Goal: Task Accomplishment & Management: Manage account settings

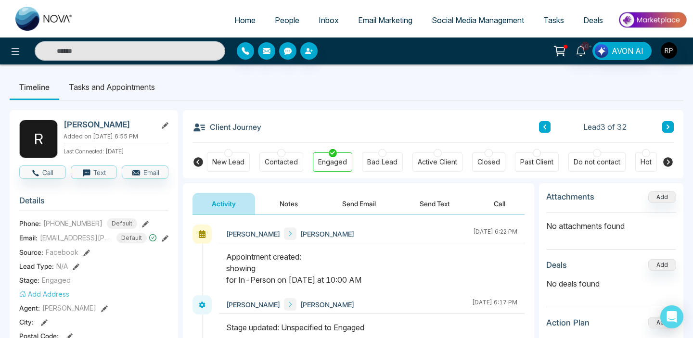
scroll to position [0, 0]
click at [275, 16] on span "People" at bounding box center [287, 20] width 25 height 10
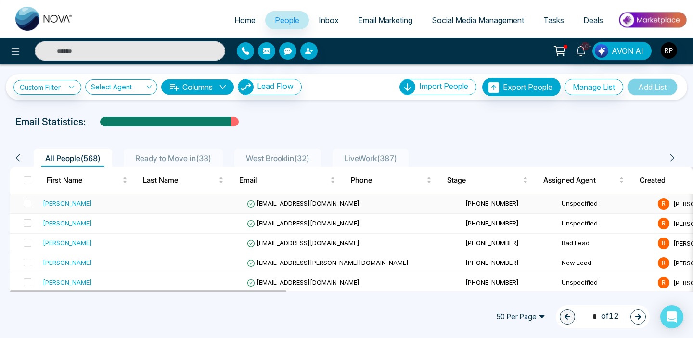
click at [87, 208] on div "[PERSON_NAME]" at bounding box center [93, 204] width 100 height 10
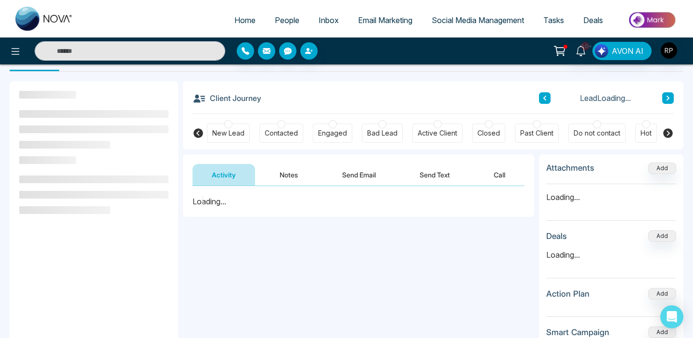
scroll to position [35, 0]
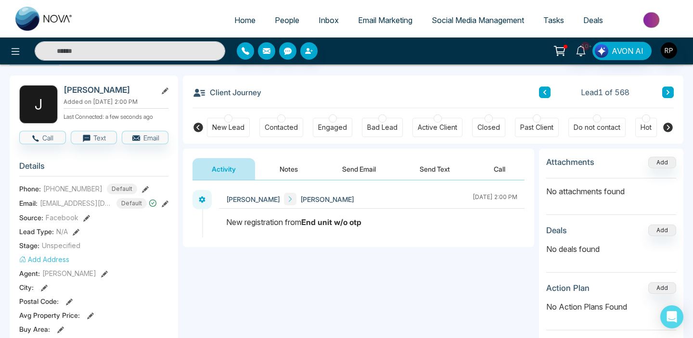
click at [280, 170] on button "Notes" at bounding box center [288, 169] width 57 height 22
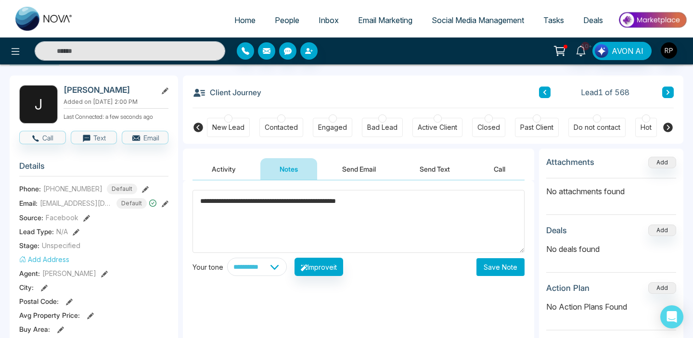
type textarea "**********"
click at [494, 272] on button "Save Note" at bounding box center [500, 267] width 48 height 18
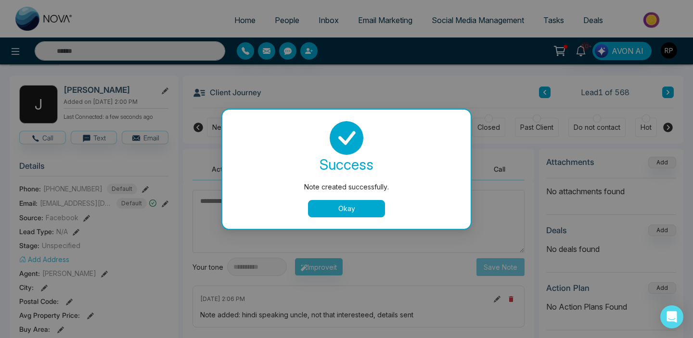
click at [358, 207] on button "Okay" at bounding box center [346, 208] width 77 height 17
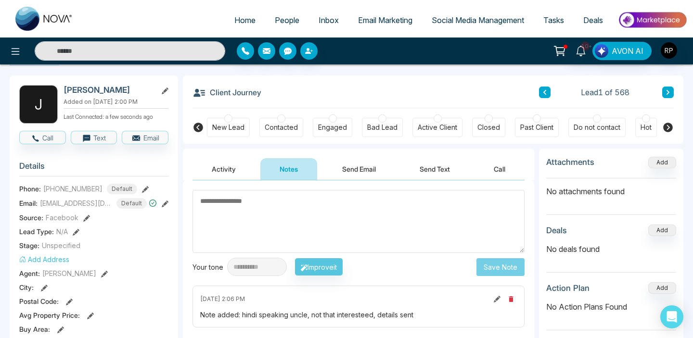
click at [281, 119] on div at bounding box center [281, 119] width 8 height 8
click at [280, 18] on span "People" at bounding box center [287, 20] width 25 height 10
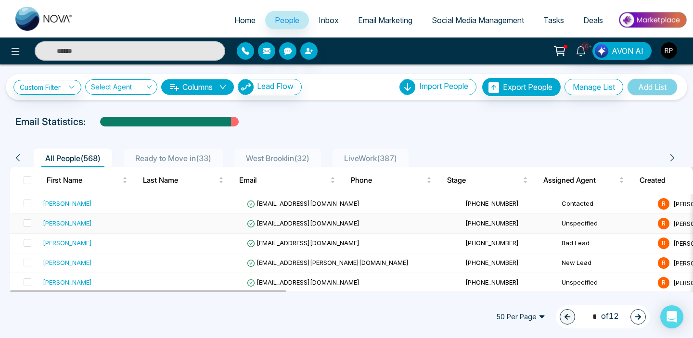
click at [69, 222] on div "[PERSON_NAME]" at bounding box center [67, 223] width 49 height 10
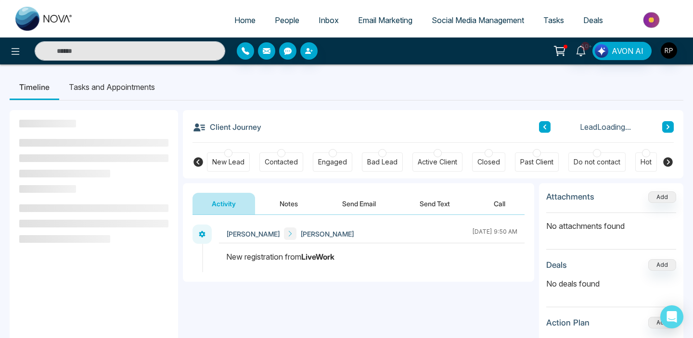
click at [295, 204] on button "Notes" at bounding box center [288, 204] width 57 height 22
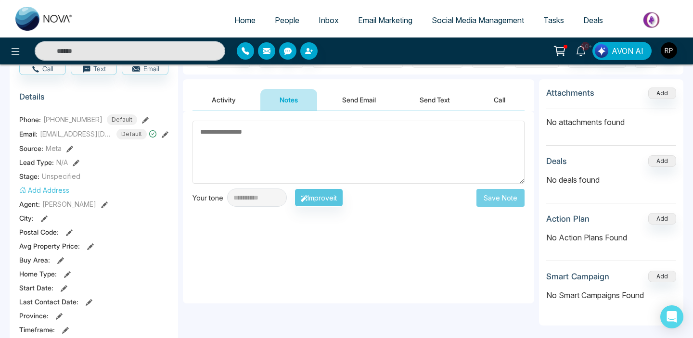
scroll to position [49, 0]
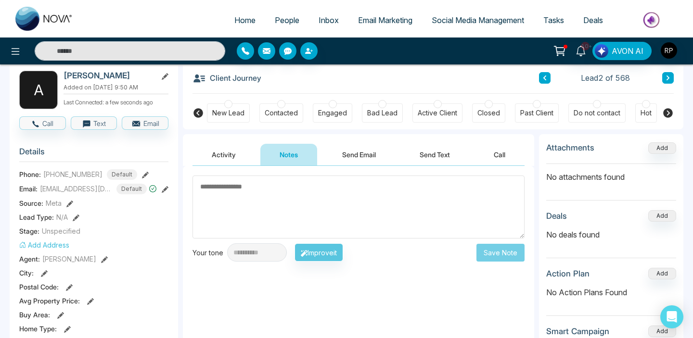
click at [222, 157] on button "Activity" at bounding box center [223, 155] width 63 height 22
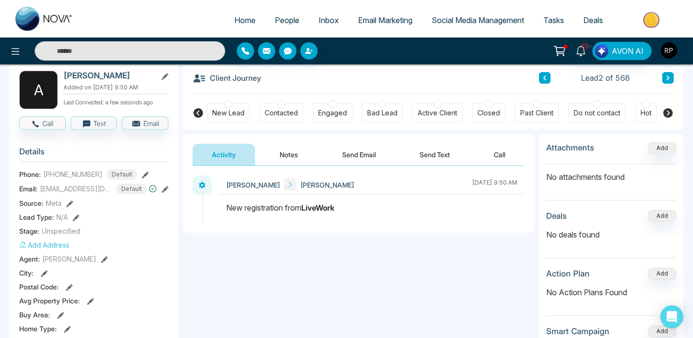
click at [289, 161] on button "Notes" at bounding box center [288, 155] width 57 height 22
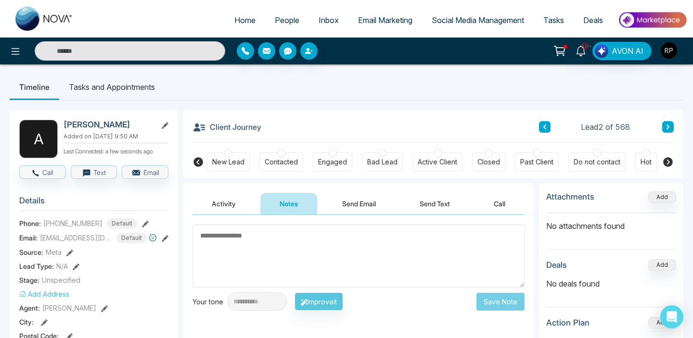
click at [288, 260] on textarea at bounding box center [358, 256] width 332 height 63
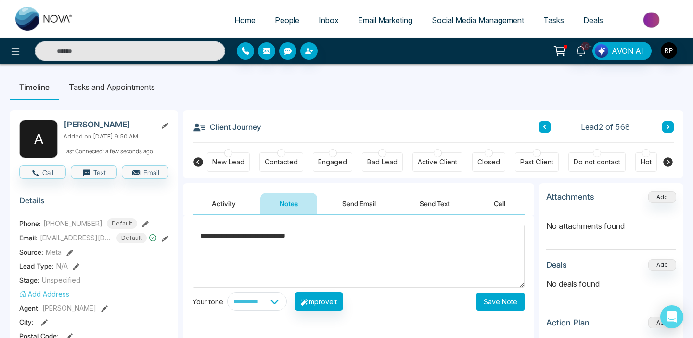
type textarea "**********"
click at [503, 296] on button "Save Note" at bounding box center [500, 302] width 48 height 18
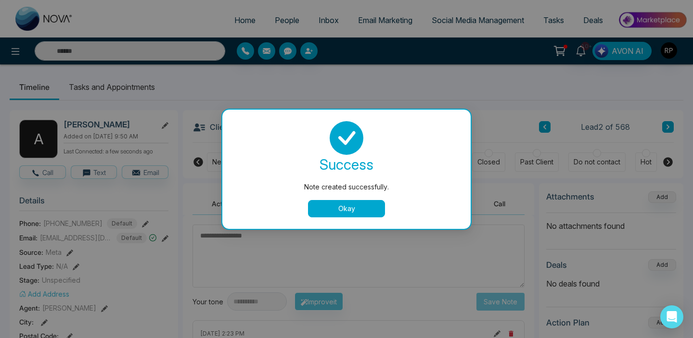
click at [346, 209] on button "Okay" at bounding box center [346, 208] width 77 height 17
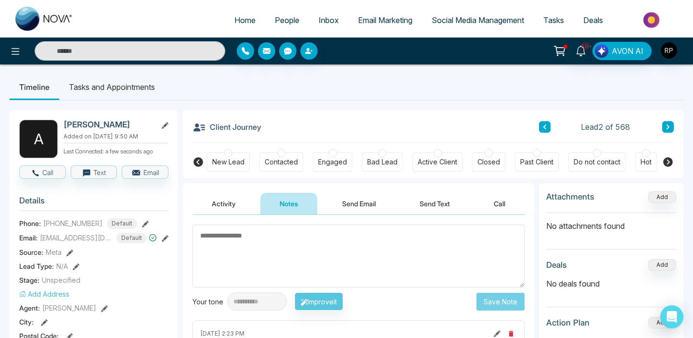
click at [283, 152] on div at bounding box center [281, 153] width 8 height 8
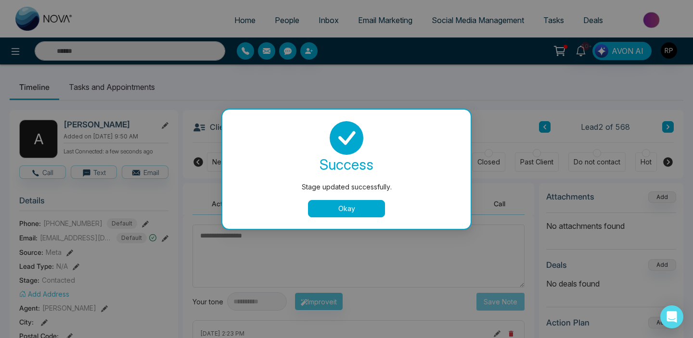
click at [352, 206] on button "Okay" at bounding box center [346, 208] width 77 height 17
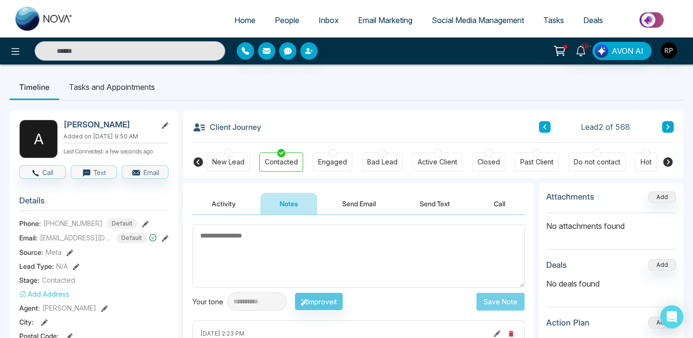
click at [134, 81] on li "Tasks and Appointments" at bounding box center [111, 87] width 105 height 26
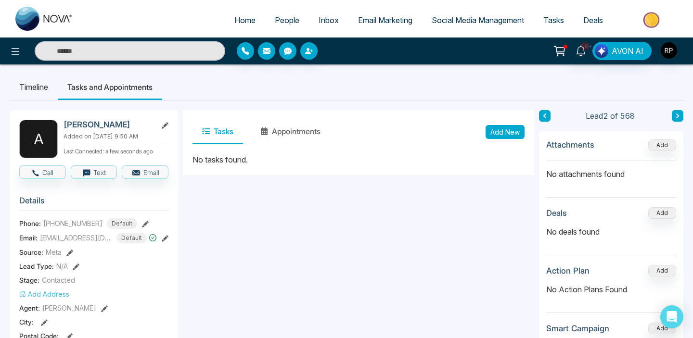
click at [496, 131] on button "Add New" at bounding box center [505, 132] width 39 height 14
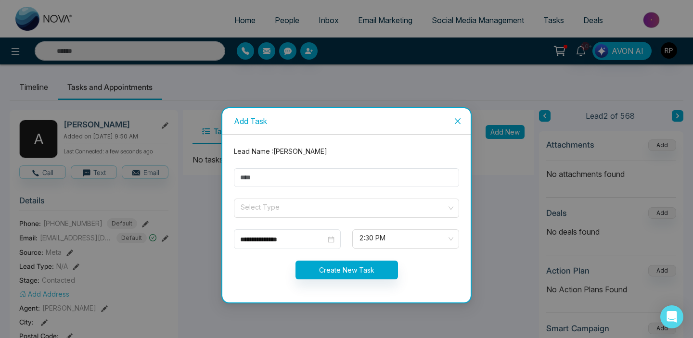
click at [335, 181] on input "text" at bounding box center [346, 177] width 225 height 19
type input "*********"
click at [275, 207] on input "search" at bounding box center [343, 206] width 207 height 14
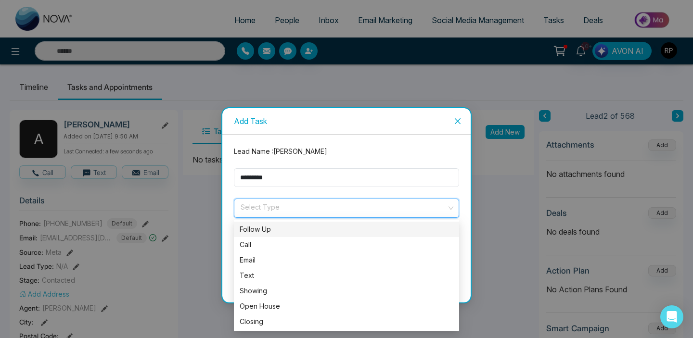
click at [274, 231] on div "Follow Up" at bounding box center [347, 229] width 214 height 11
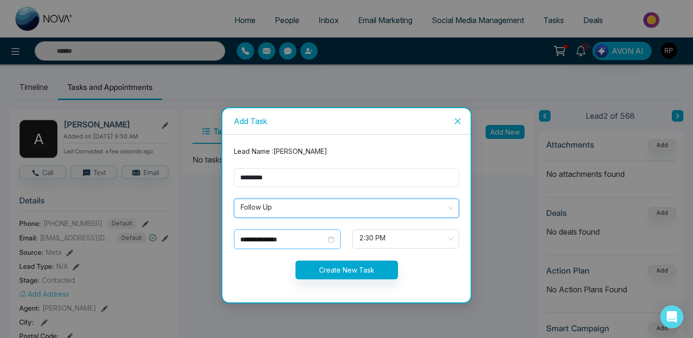
click at [333, 238] on div "**********" at bounding box center [287, 239] width 94 height 11
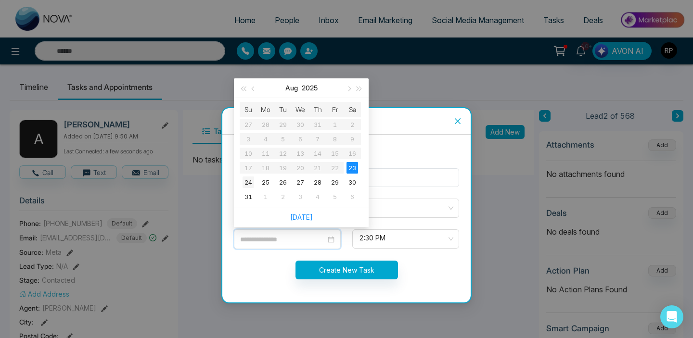
type input "**********"
click at [245, 182] on div "24" at bounding box center [249, 183] width 12 height 12
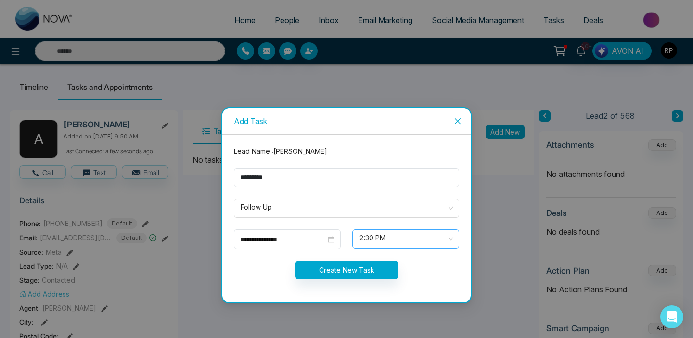
click at [417, 239] on span "2:30 PM" at bounding box center [405, 239] width 93 height 16
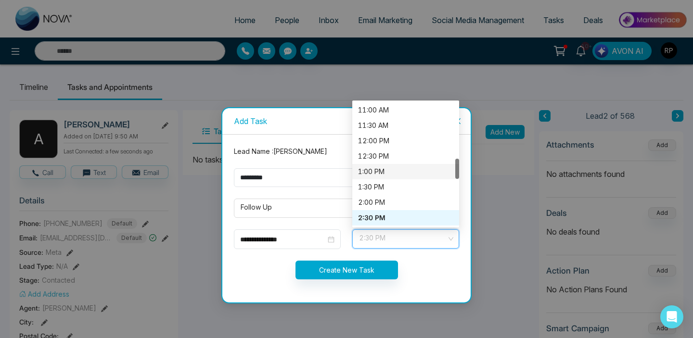
click at [384, 172] on div "1:00 PM" at bounding box center [405, 171] width 95 height 11
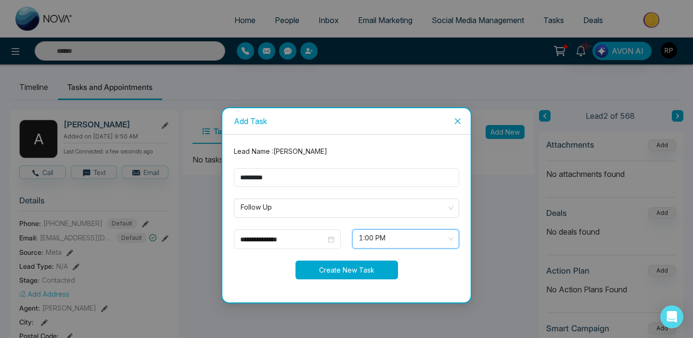
click at [370, 268] on button "Create New Task" at bounding box center [346, 270] width 102 height 19
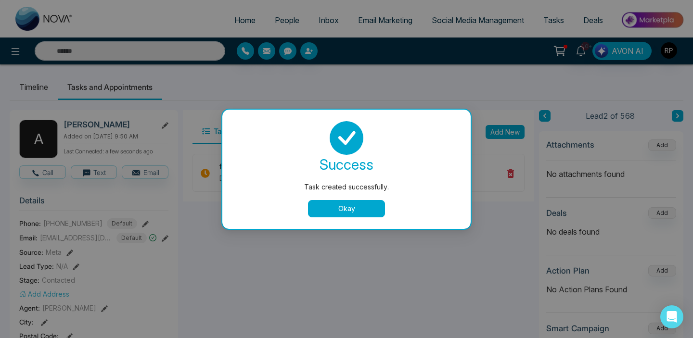
click at [355, 210] on button "Okay" at bounding box center [346, 208] width 77 height 17
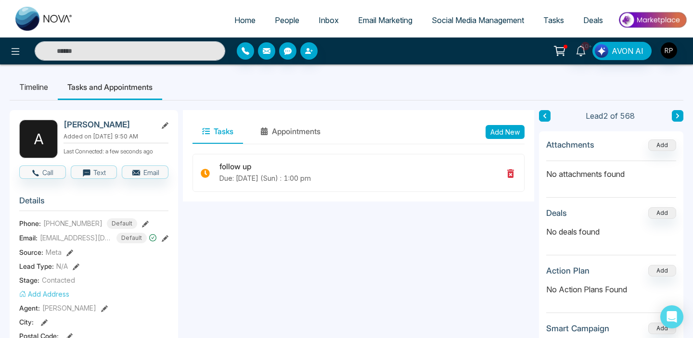
click at [275, 23] on span "People" at bounding box center [287, 20] width 25 height 10
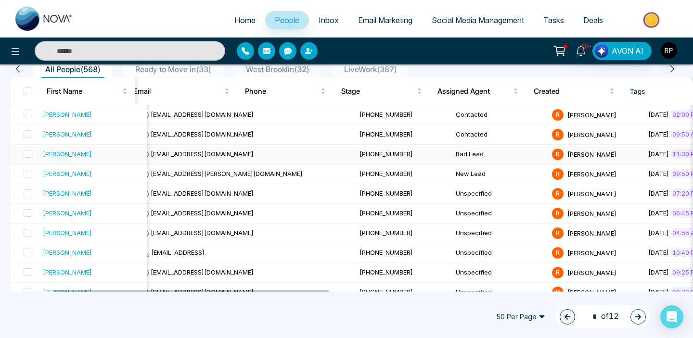
scroll to position [90, 0]
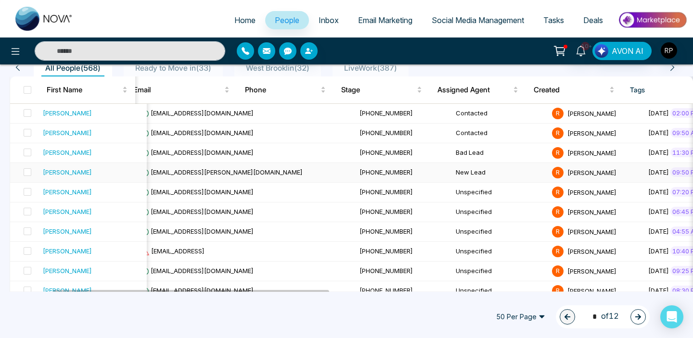
click at [74, 175] on div "[PERSON_NAME]" at bounding box center [67, 172] width 49 height 10
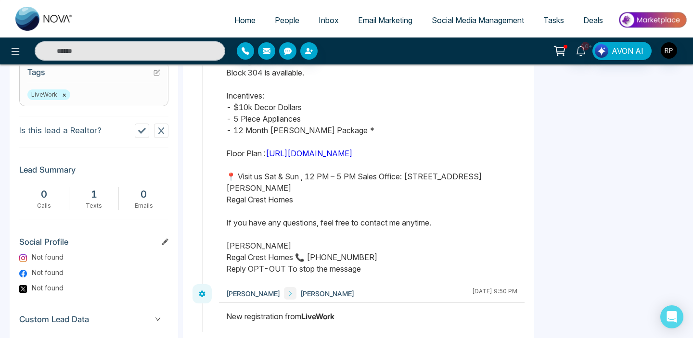
scroll to position [484, 0]
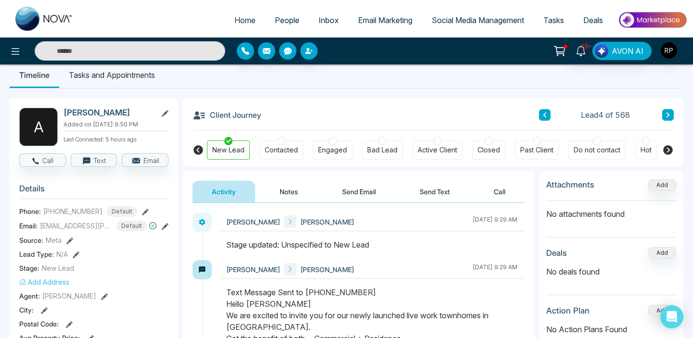
click at [152, 50] on input "text" at bounding box center [130, 50] width 191 height 19
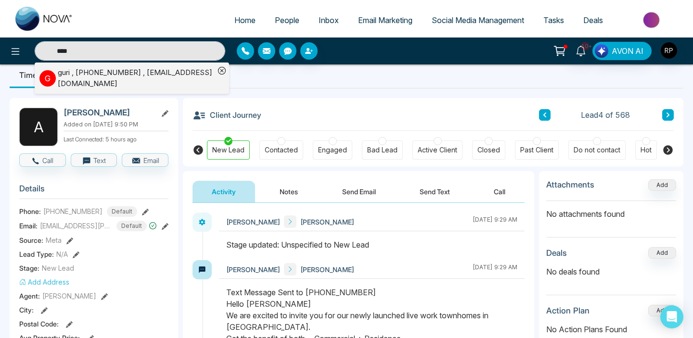
type input "****"
click at [109, 74] on div "guri , [PHONE_NUMBER] , [EMAIL_ADDRESS][DOMAIN_NAME]" at bounding box center [136, 78] width 157 height 22
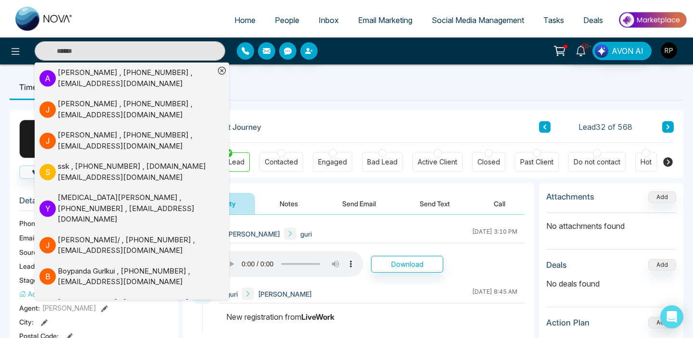
click at [326, 147] on div "New Lead Contacted Engaged Bad Lead Active Client Closed Past Client Do not con…" at bounding box center [433, 161] width 452 height 36
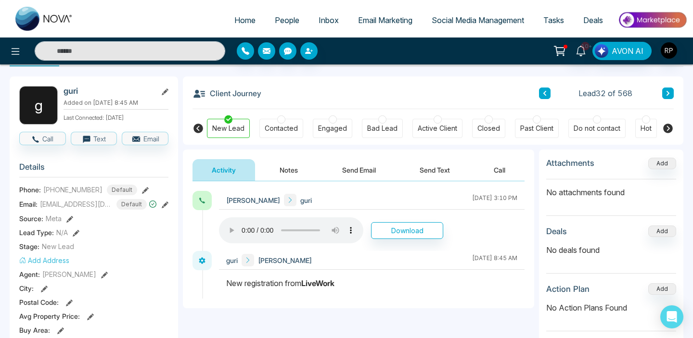
scroll to position [31, 0]
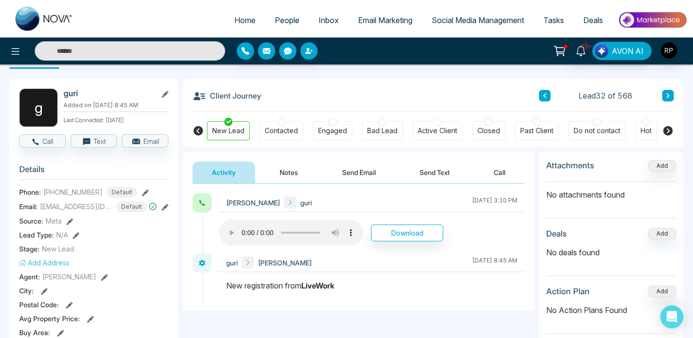
click at [291, 183] on button "Notes" at bounding box center [288, 173] width 57 height 22
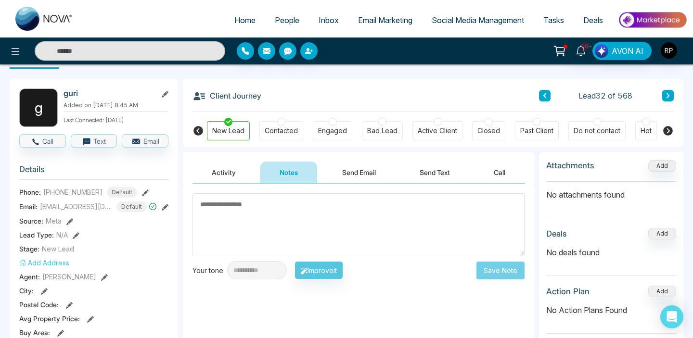
click at [303, 208] on textarea at bounding box center [358, 224] width 332 height 63
click at [133, 55] on input "text" at bounding box center [130, 50] width 191 height 19
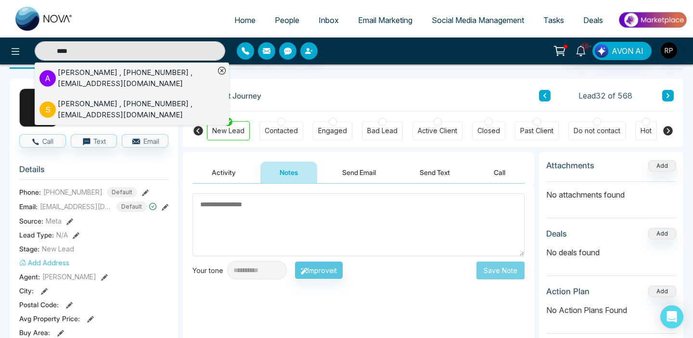
type input "****"
click at [143, 68] on div "[PERSON_NAME] , [PHONE_NUMBER] , [EMAIL_ADDRESS][DOMAIN_NAME]" at bounding box center [136, 78] width 157 height 22
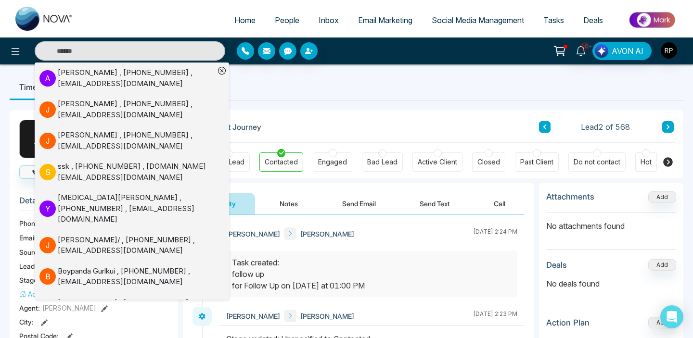
click at [328, 248] on div "[PERSON_NAME] [PERSON_NAME] [DATE] 2:24 PM" at bounding box center [372, 266] width 306 height 82
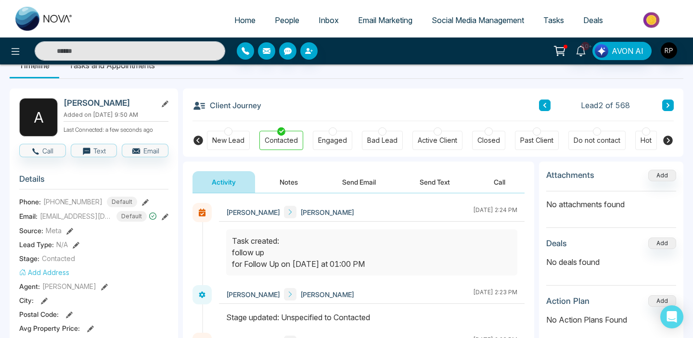
scroll to position [32, 0]
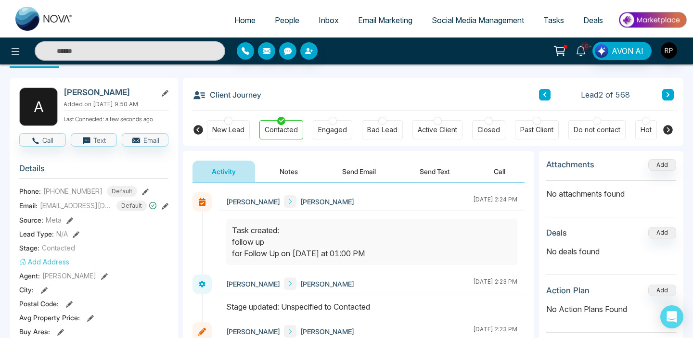
click at [582, 56] on link "10+" at bounding box center [580, 50] width 23 height 17
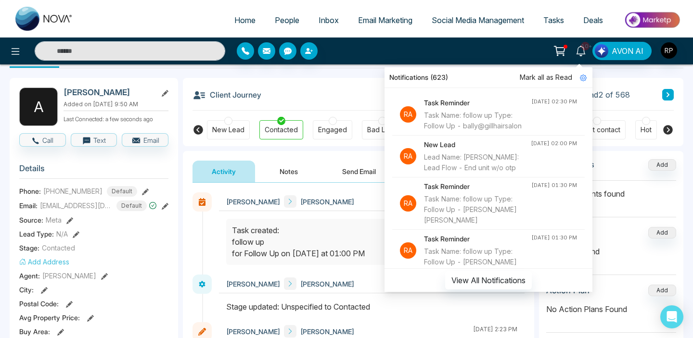
click at [491, 122] on div "Task Name: follow up Type: Follow Up - bally@gillhairsalon" at bounding box center [477, 120] width 107 height 21
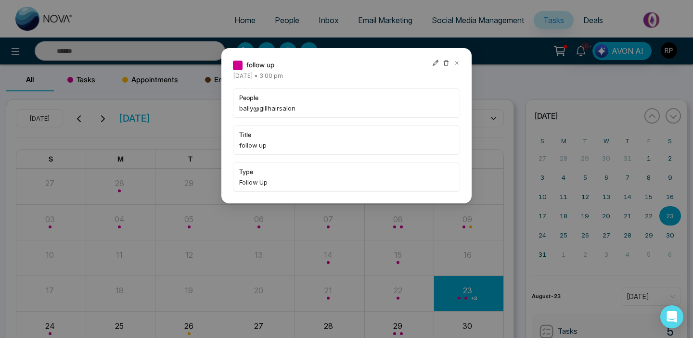
click at [334, 235] on div "follow up [DATE] • 3:00 pm people bally@gillhairsalon title follow up type Foll…" at bounding box center [346, 169] width 693 height 338
click at [157, 234] on div "follow up [DATE] • 3:00 pm people bally@gillhairsalon title follow up type Foll…" at bounding box center [346, 169] width 693 height 338
click at [178, 139] on div "follow up [DATE] • 3:00 pm people bally@gillhairsalon title follow up type Foll…" at bounding box center [346, 169] width 693 height 338
click at [217, 102] on div "follow up [DATE] • 3:00 pm people bally@gillhairsalon title follow up type Foll…" at bounding box center [346, 169] width 693 height 338
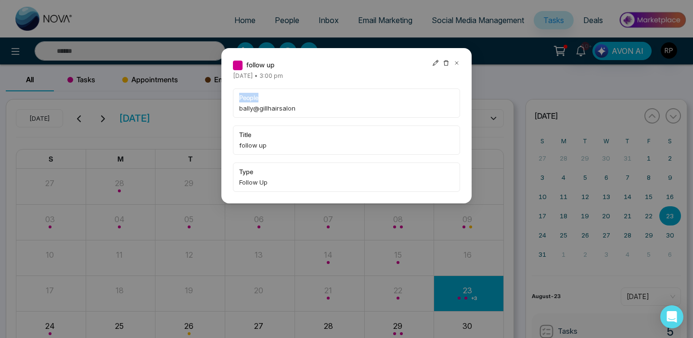
click at [457, 64] on icon at bounding box center [456, 63] width 7 height 7
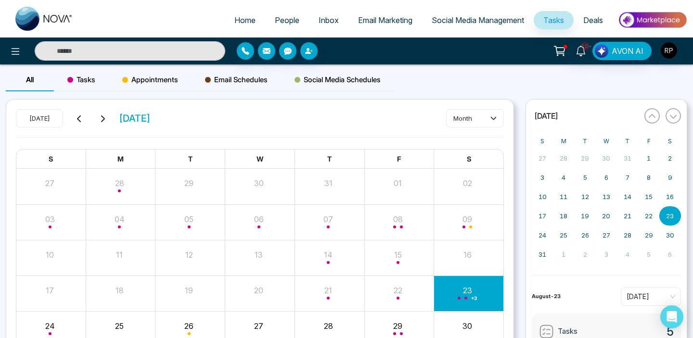
click at [147, 54] on input "text" at bounding box center [130, 50] width 191 height 19
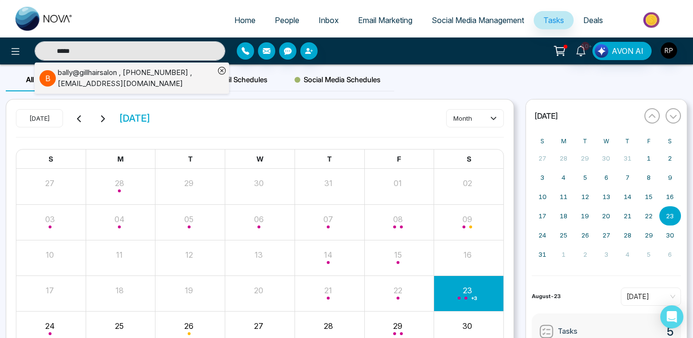
type input "*****"
click at [147, 72] on div "bally@gillhairsalon , [PHONE_NUMBER] , [EMAIL_ADDRESS][DOMAIN_NAME]" at bounding box center [136, 78] width 157 height 22
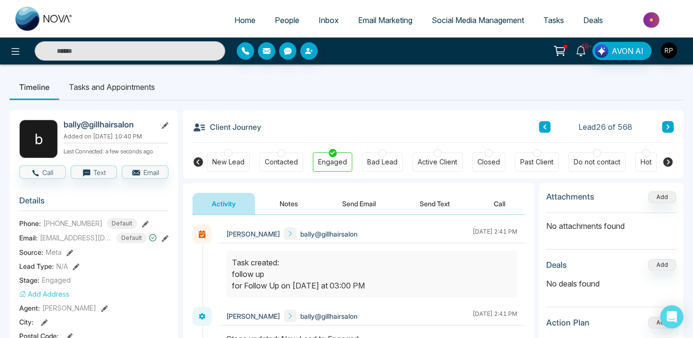
click at [587, 50] on span "10+" at bounding box center [585, 46] width 9 height 9
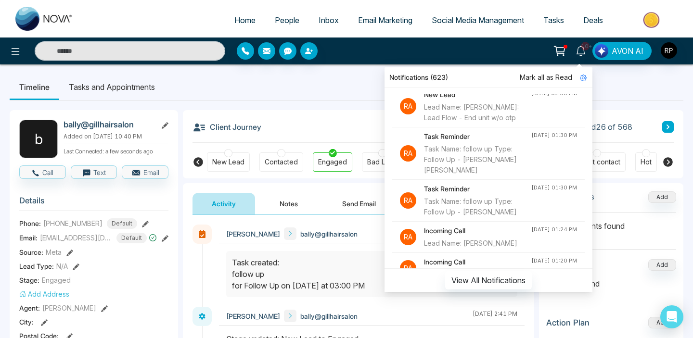
scroll to position [90, 0]
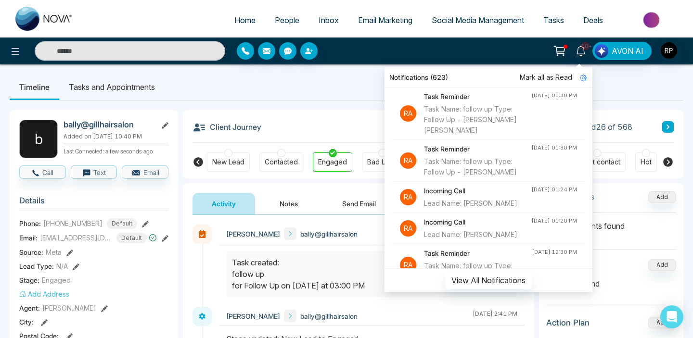
click at [495, 136] on div "Task Name: follow up Type: Follow Up - [PERSON_NAME] [PERSON_NAME]" at bounding box center [477, 120] width 107 height 32
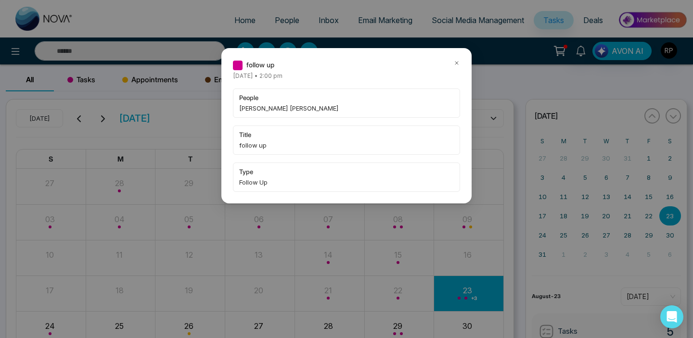
click at [302, 158] on div "people [PERSON_NAME] [PERSON_NAME] title follow up type Follow Up" at bounding box center [346, 140] width 227 height 103
click at [236, 110] on div "people [PERSON_NAME] [PERSON_NAME]" at bounding box center [346, 103] width 227 height 29
click at [246, 65] on span "follow up" at bounding box center [260, 65] width 28 height 11
click at [459, 61] on icon at bounding box center [456, 63] width 7 height 7
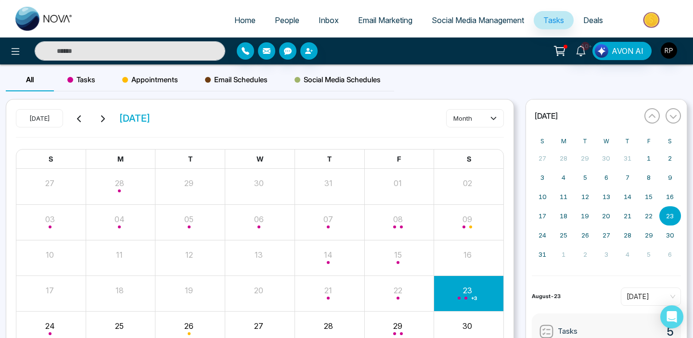
click at [181, 51] on input "text" at bounding box center [130, 50] width 191 height 19
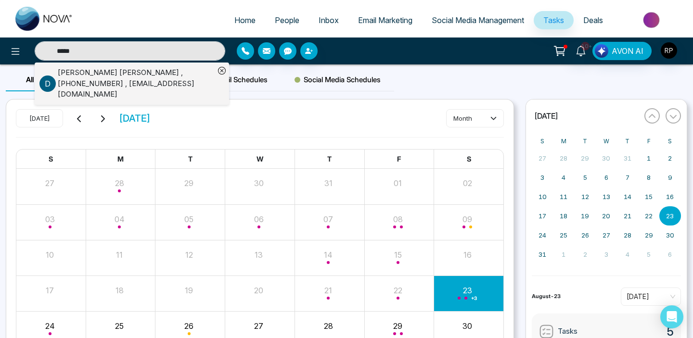
type input "*****"
click at [126, 70] on div "[PERSON_NAME] [PERSON_NAME] , [PHONE_NUMBER] , [EMAIL_ADDRESS][DOMAIN_NAME]" at bounding box center [136, 83] width 157 height 33
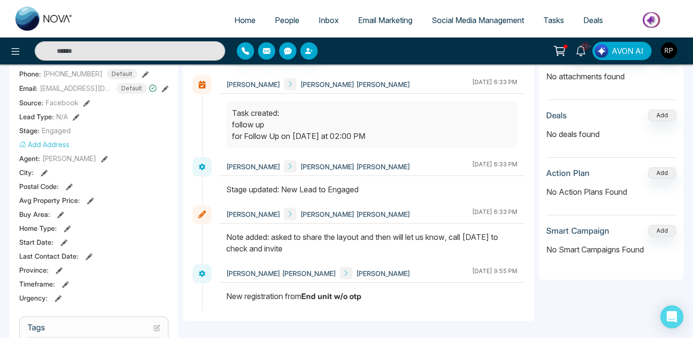
scroll to position [148, 0]
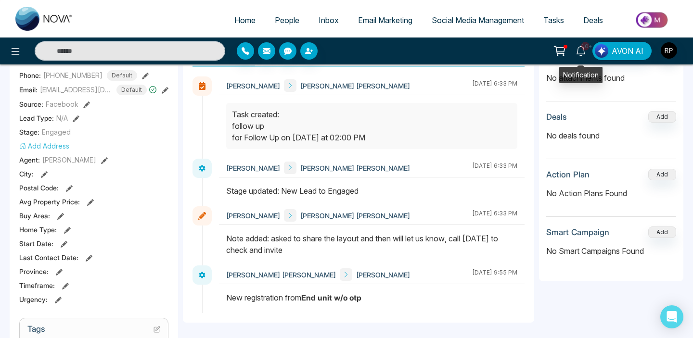
click at [577, 52] on icon at bounding box center [581, 51] width 11 height 11
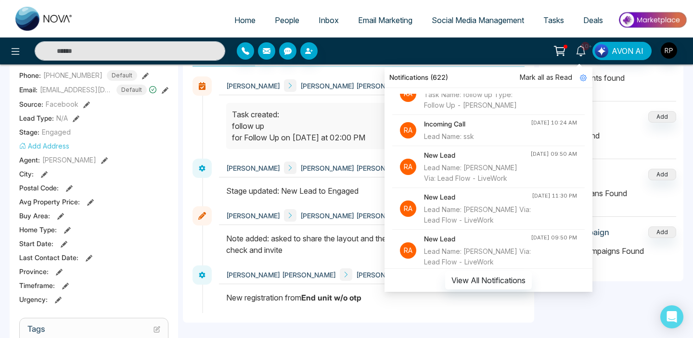
scroll to position [304, 0]
click at [503, 110] on div "Task Name: follow up Type: Follow Up - [PERSON_NAME]" at bounding box center [478, 99] width 108 height 21
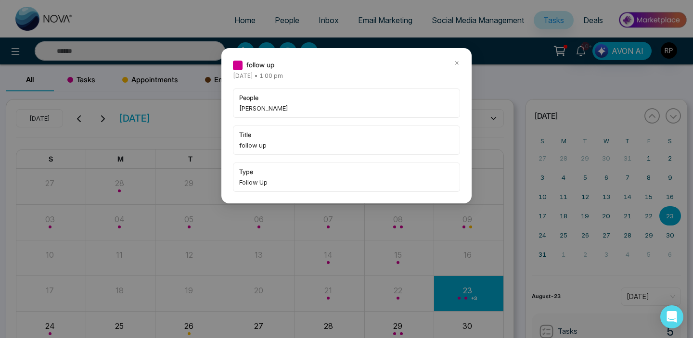
click at [454, 60] on icon at bounding box center [456, 63] width 7 height 7
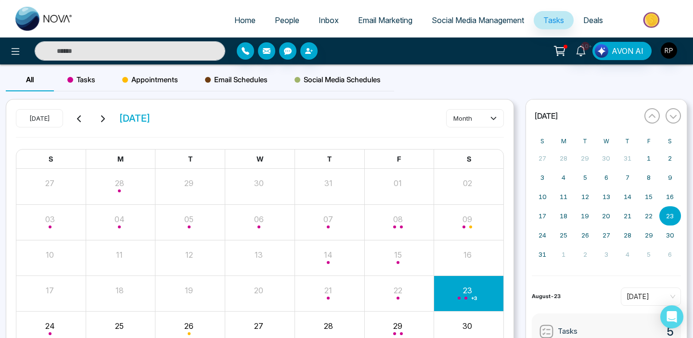
click at [166, 47] on input "text" at bounding box center [130, 50] width 191 height 19
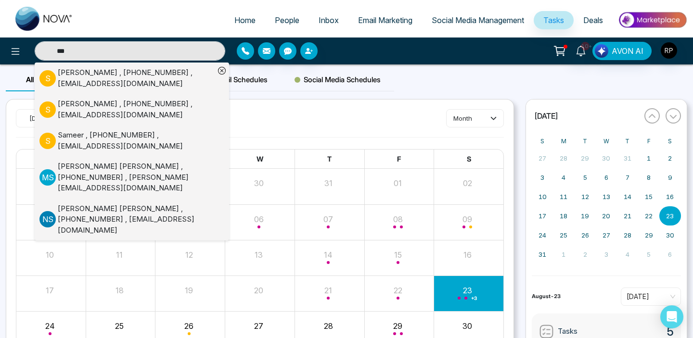
type input "***"
click at [97, 75] on div "[PERSON_NAME] , [PHONE_NUMBER] , [EMAIL_ADDRESS][DOMAIN_NAME]" at bounding box center [136, 78] width 157 height 22
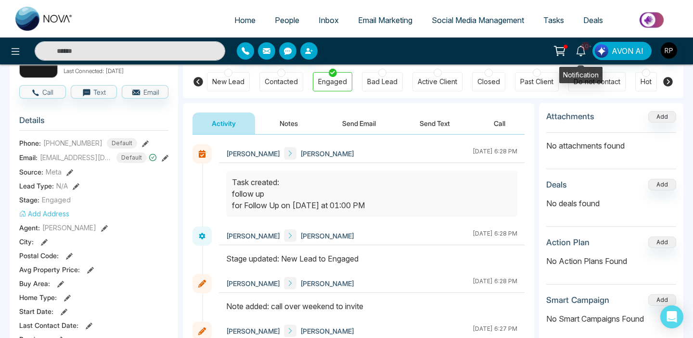
click at [584, 48] on span "10+" at bounding box center [585, 46] width 9 height 9
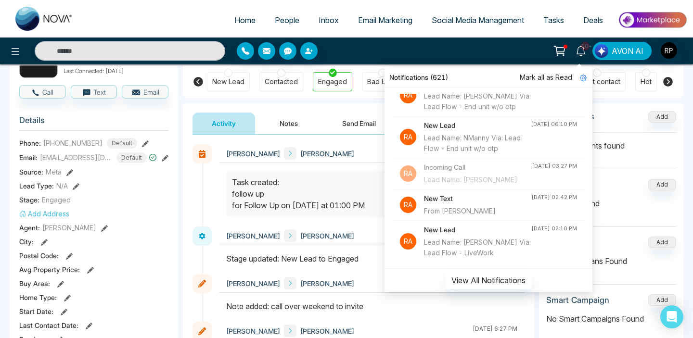
scroll to position [952, 0]
click at [234, 20] on span "Home" at bounding box center [244, 20] width 21 height 10
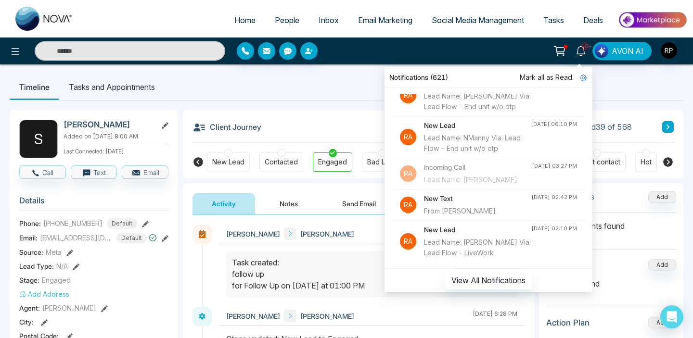
select select "*"
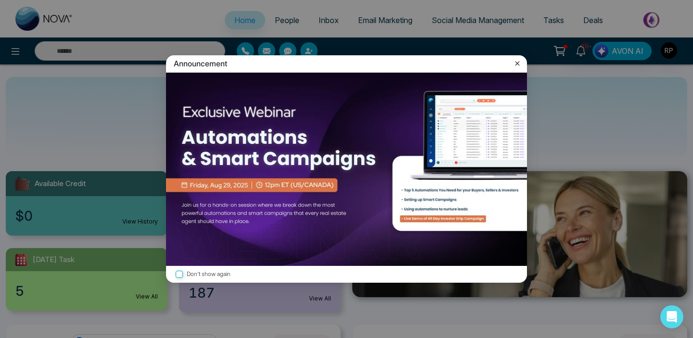
click at [519, 62] on icon at bounding box center [517, 64] width 4 height 4
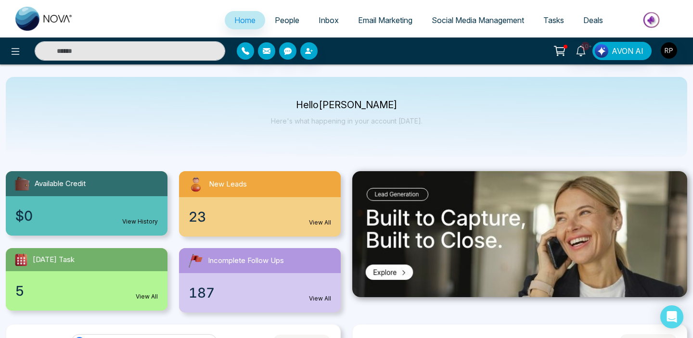
click at [280, 19] on span "People" at bounding box center [287, 20] width 25 height 10
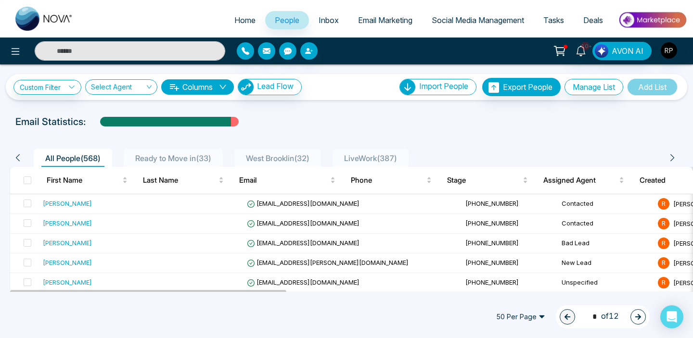
click at [168, 43] on input "text" at bounding box center [130, 50] width 191 height 19
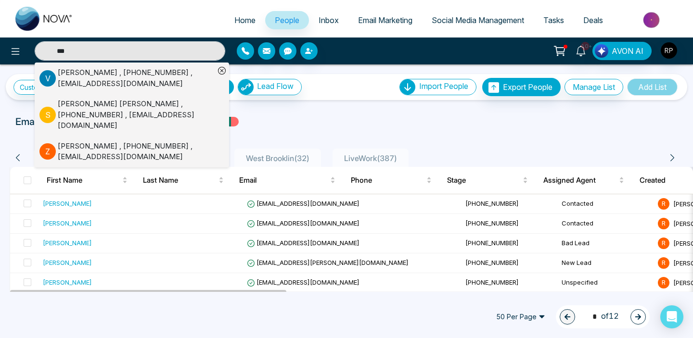
type input "****"
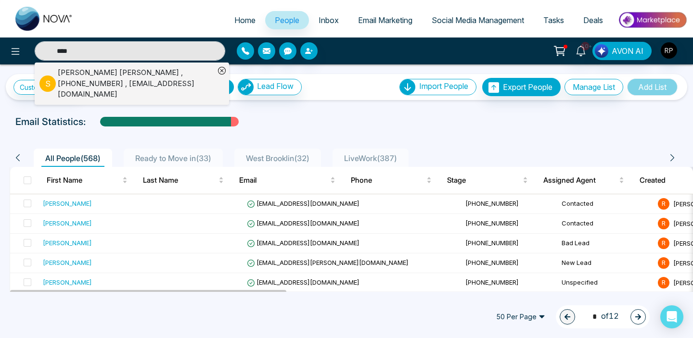
click at [191, 51] on input "****" at bounding box center [130, 50] width 191 height 19
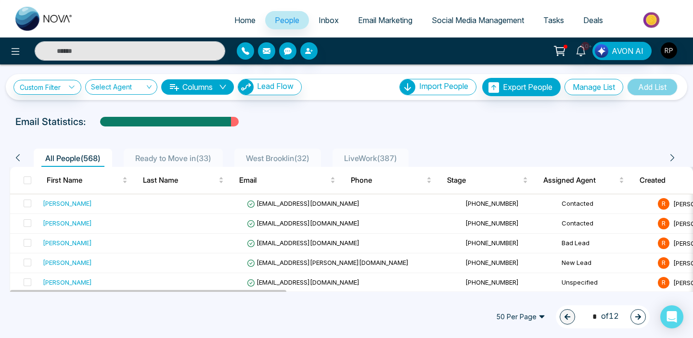
click at [191, 51] on input "text" at bounding box center [130, 50] width 191 height 19
type input "*"
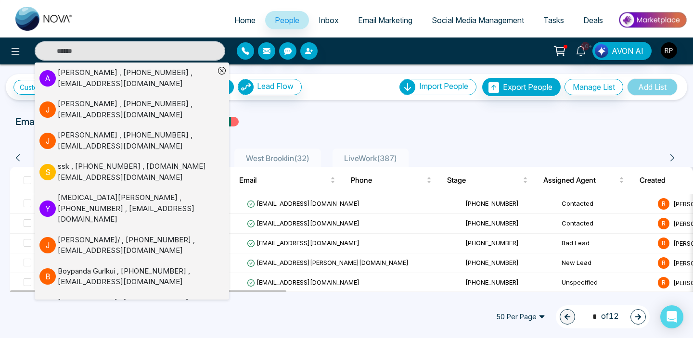
click at [245, 13] on link "Home" at bounding box center [245, 20] width 40 height 18
select select "*"
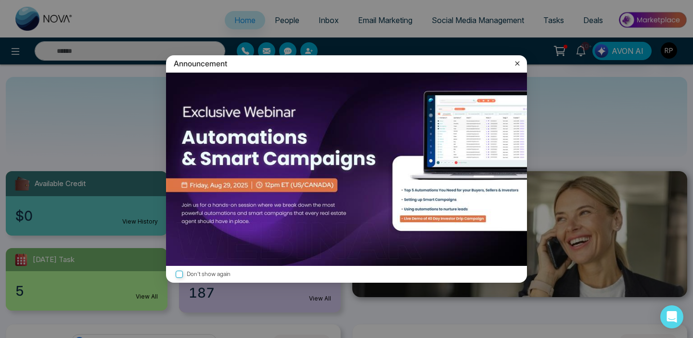
click at [520, 64] on icon at bounding box center [517, 64] width 10 height 10
